Goal: Book appointment/travel/reservation

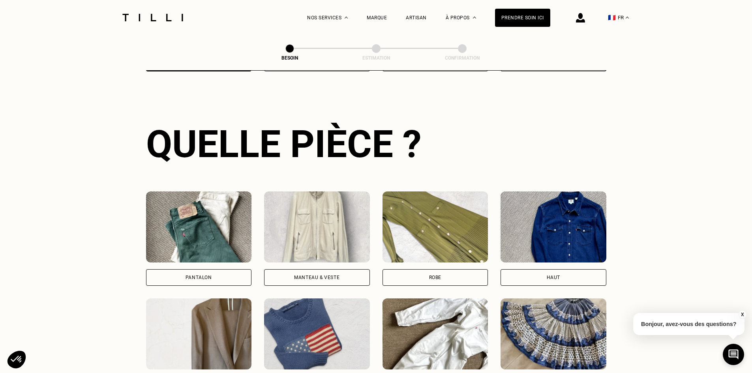
click at [528, 269] on div "Haut" at bounding box center [554, 277] width 106 height 17
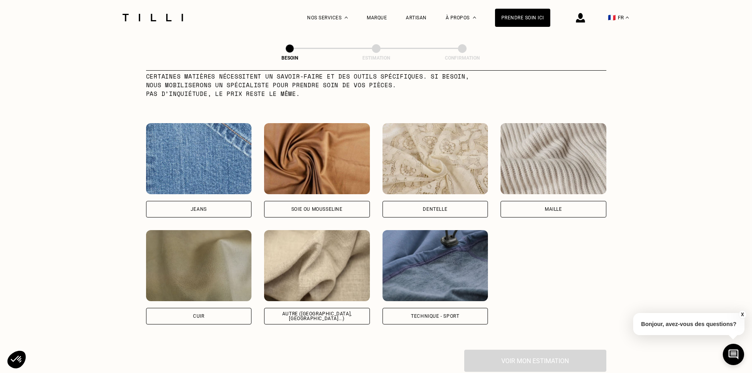
scroll to position [846, 0]
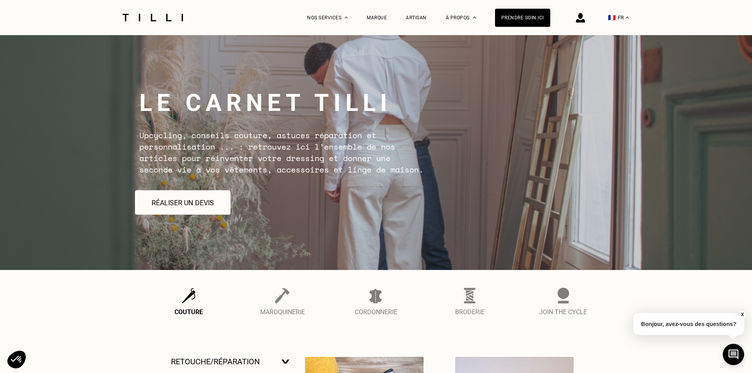
click at [204, 205] on button "Réaliser un devis" at bounding box center [183, 202] width 96 height 24
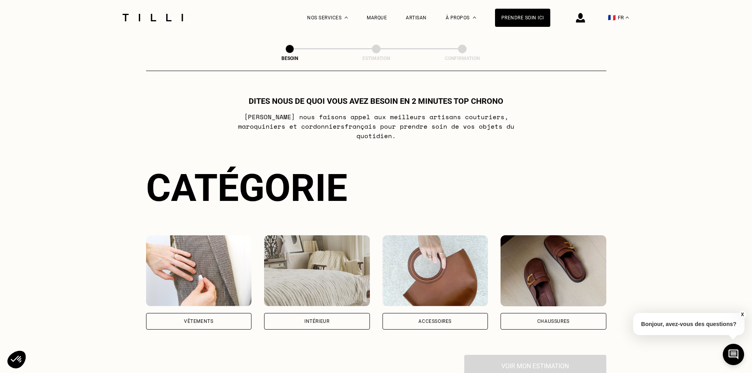
click at [231, 314] on div "Vêtements" at bounding box center [199, 321] width 106 height 17
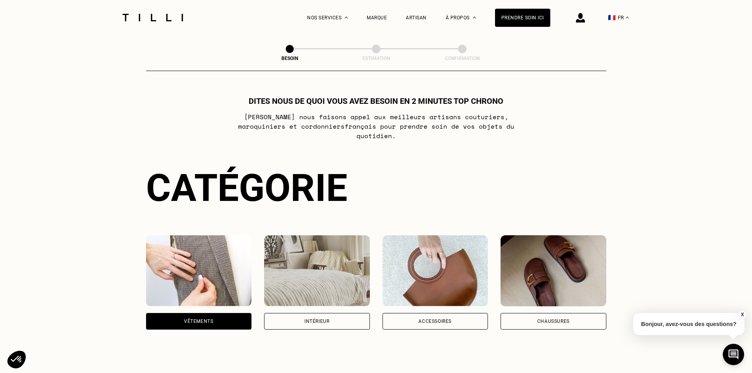
scroll to position [258, 0]
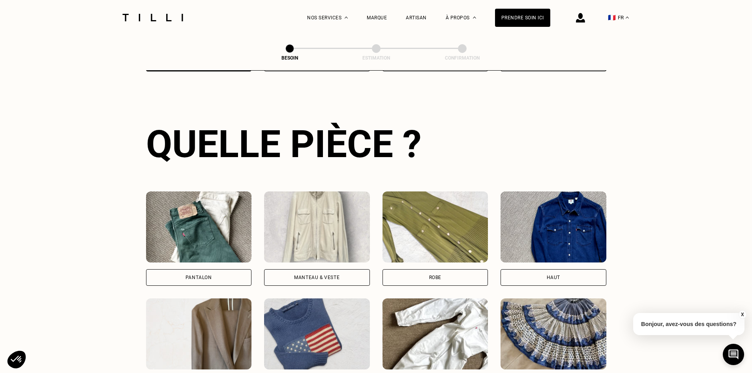
click at [562, 269] on div "Haut" at bounding box center [554, 277] width 106 height 17
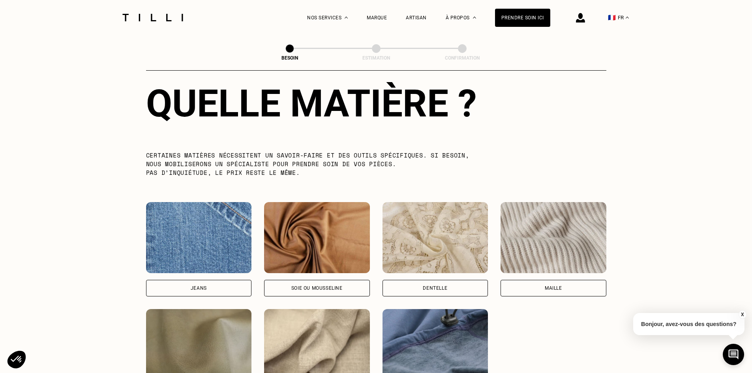
scroll to position [806, 0]
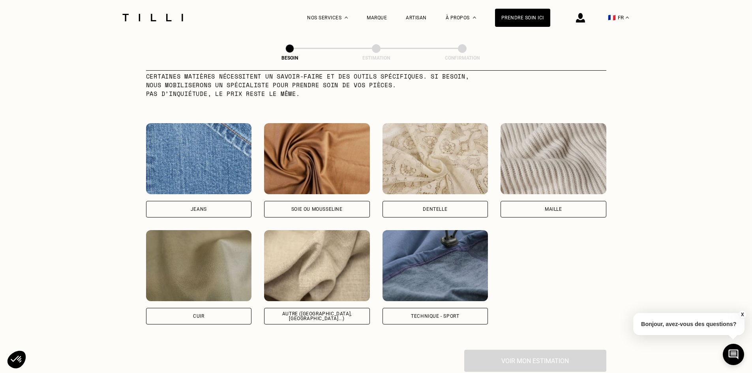
click at [347, 312] on div "Autre ([GEOGRAPHIC_DATA], [GEOGRAPHIC_DATA]...)" at bounding box center [317, 316] width 92 height 9
select select "FR"
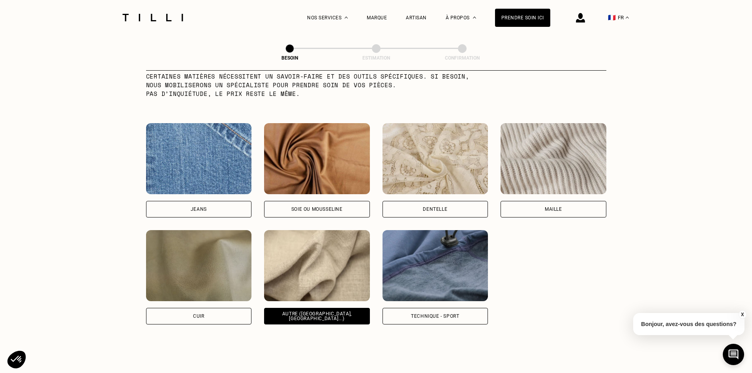
scroll to position [1062, 0]
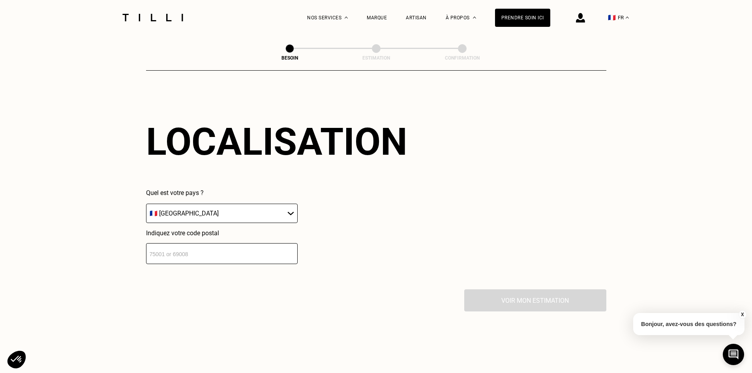
click at [216, 257] on input "number" at bounding box center [222, 253] width 152 height 21
